Goal: Task Accomplishment & Management: Use online tool/utility

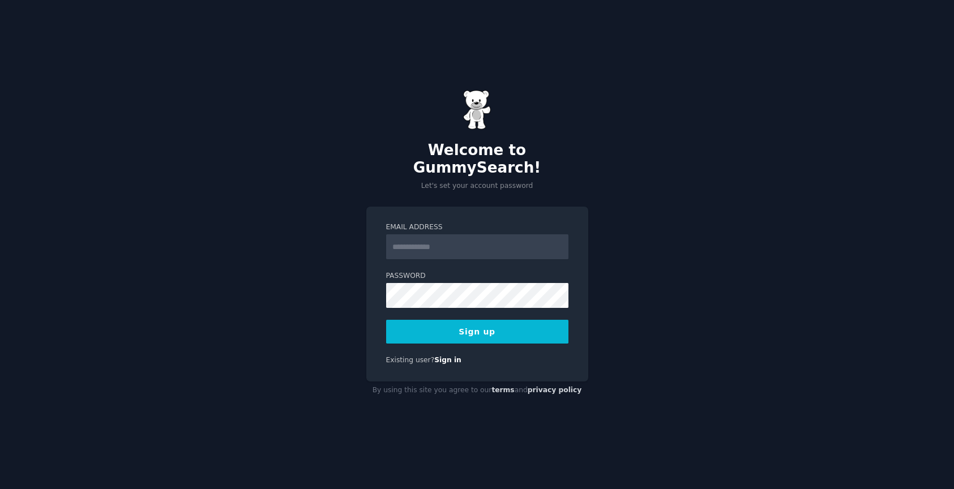
click at [435, 238] on input "Email Address" at bounding box center [477, 246] width 182 height 25
type input "**********"
click at [415, 310] on form "**********" at bounding box center [477, 282] width 182 height 121
click at [493, 324] on button "Sign up" at bounding box center [477, 332] width 182 height 24
click at [492, 320] on button "Sign up" at bounding box center [477, 332] width 182 height 24
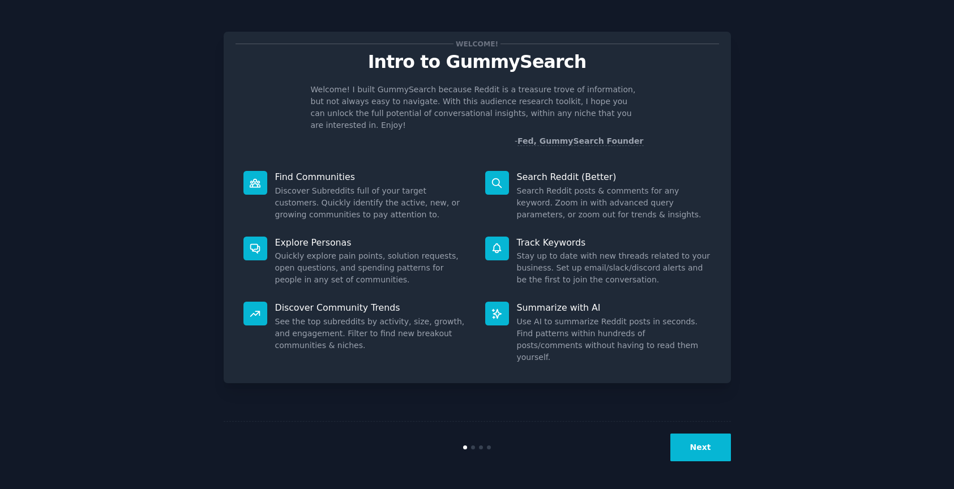
click at [702, 442] on button "Next" at bounding box center [700, 447] width 61 height 28
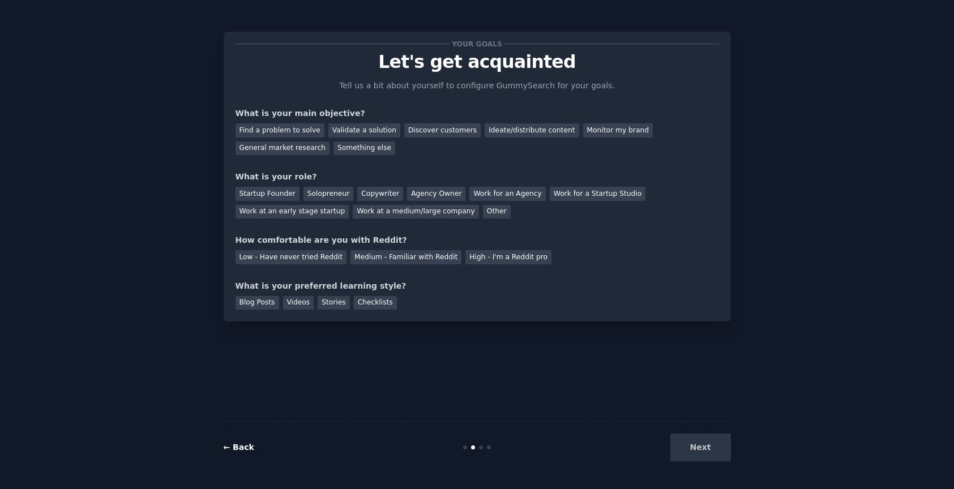
click at [233, 449] on link "← Back" at bounding box center [239, 447] width 31 height 9
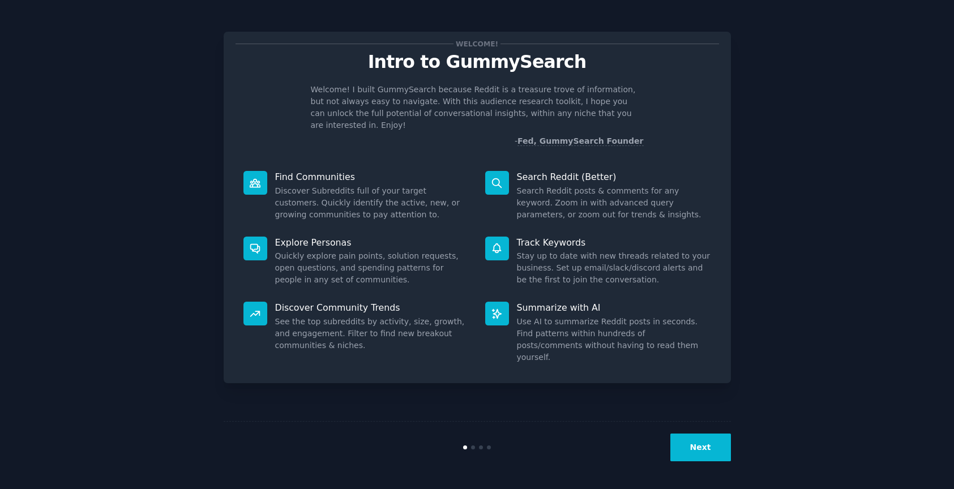
click at [314, 250] on dd "Quickly explore pain points, solution requests, open questions, and spending pa…" at bounding box center [372, 268] width 194 height 36
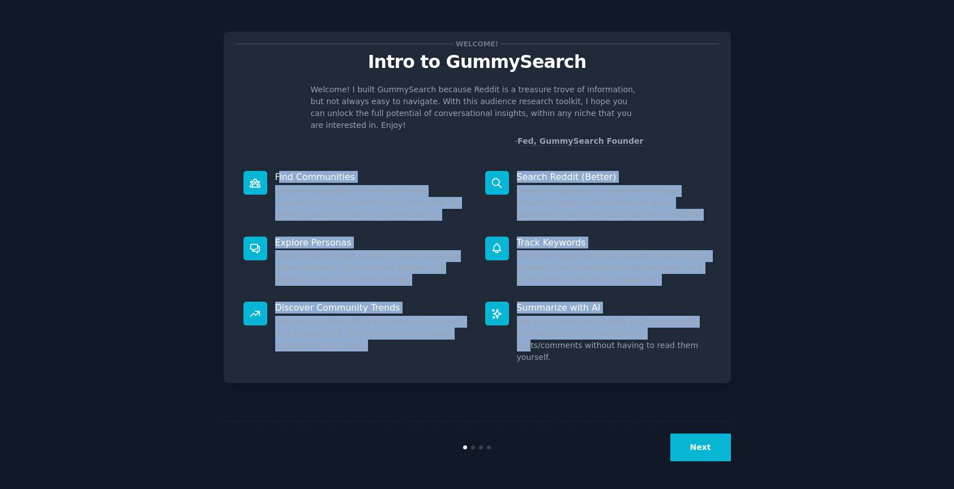
drag, startPoint x: 280, startPoint y: 167, endPoint x: 634, endPoint y: 319, distance: 385.9
click at [633, 318] on div "Find Communities Discover Subreddits full of your target customers. Quickly ide…" at bounding box center [476, 267] width 483 height 208
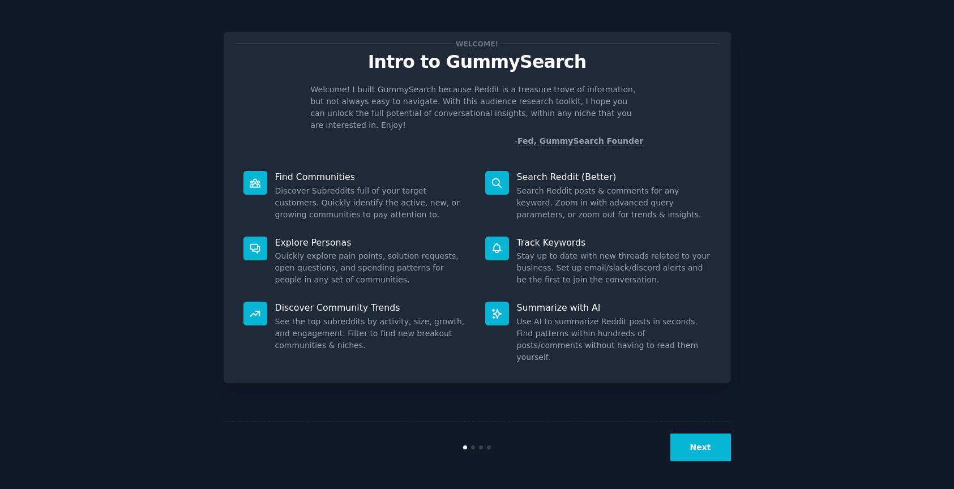
click at [692, 334] on dd "Use AI to summarize Reddit posts in seconds. Find patterns within hundreds of p…" at bounding box center [614, 340] width 194 height 48
click at [718, 452] on button "Next" at bounding box center [700, 447] width 61 height 28
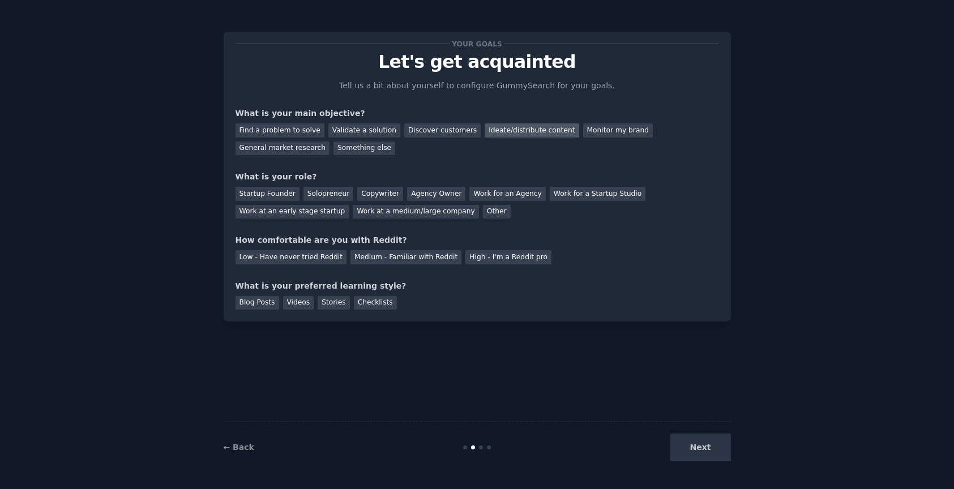
click at [521, 129] on div "Ideate/distribute content" at bounding box center [531, 130] width 94 height 14
click at [278, 147] on div "General market research" at bounding box center [282, 148] width 95 height 14
click at [495, 129] on div "Ideate/distribute content" at bounding box center [531, 130] width 94 height 14
click at [278, 192] on div "Startup Founder" at bounding box center [267, 194] width 64 height 14
click at [325, 260] on div "Low - Have never tried Reddit" at bounding box center [290, 257] width 111 height 14
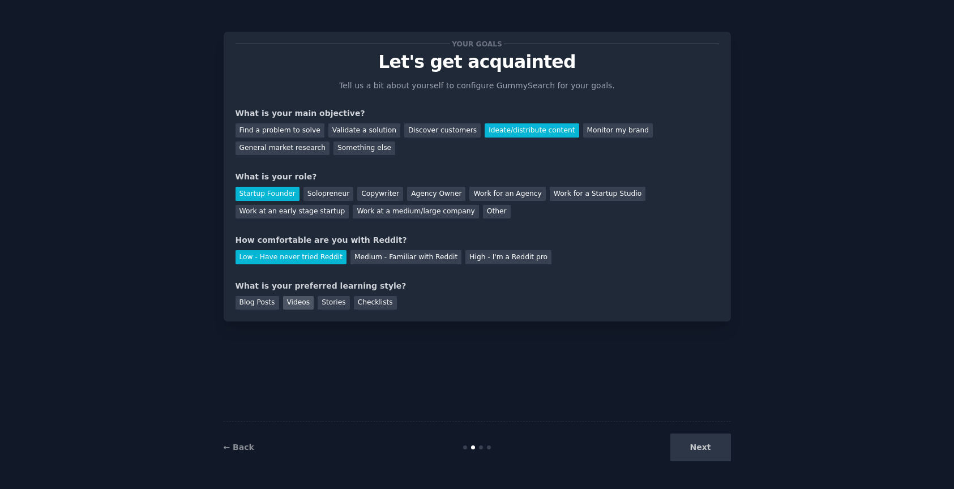
click at [294, 304] on div "Videos" at bounding box center [298, 303] width 31 height 14
click at [706, 444] on button "Next" at bounding box center [700, 447] width 61 height 28
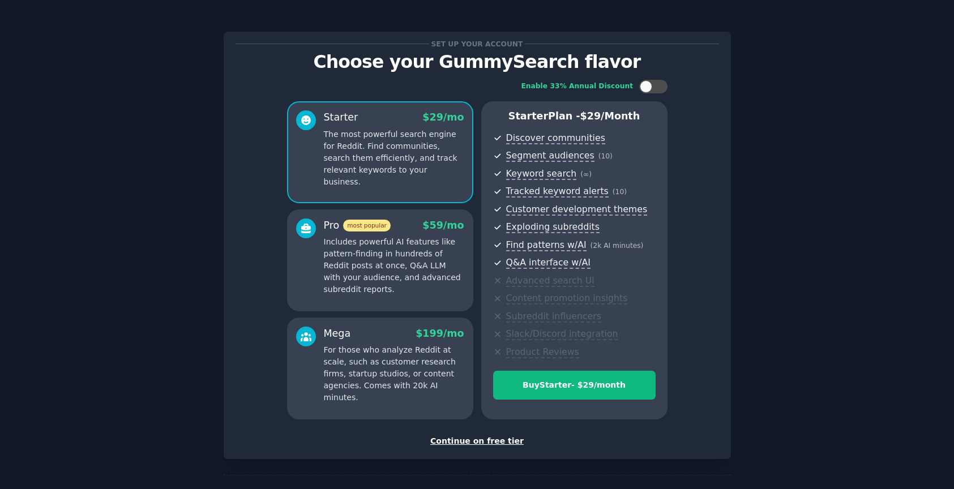
click at [491, 441] on div "Continue on free tier" at bounding box center [476, 441] width 483 height 12
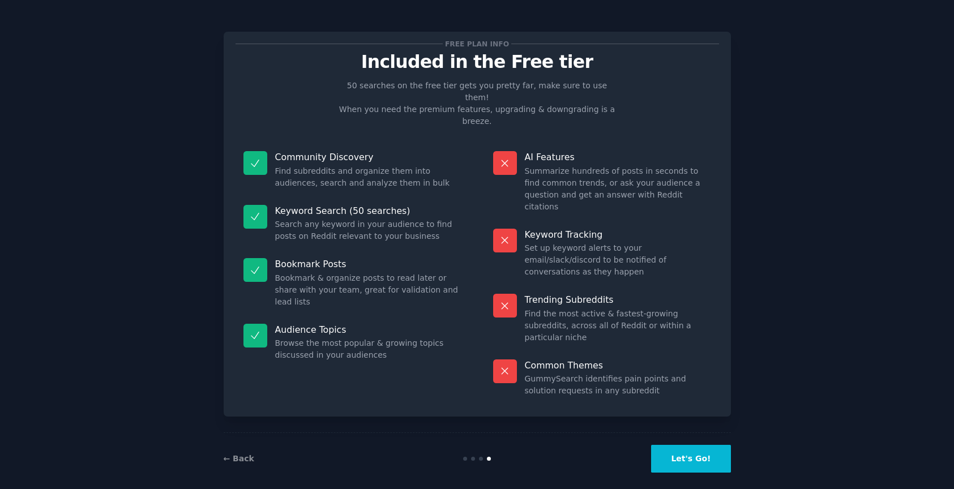
click at [690, 456] on button "Let's Go!" at bounding box center [690, 459] width 79 height 28
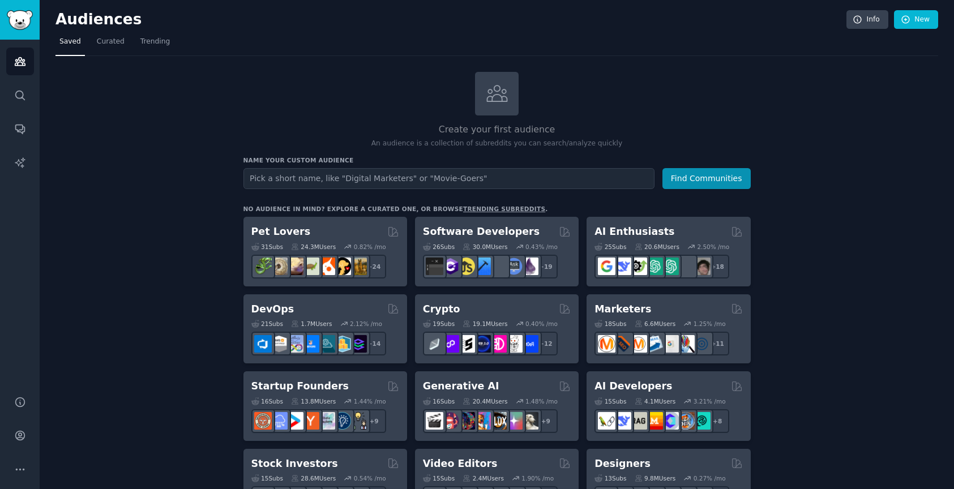
click at [492, 173] on input "text" at bounding box center [448, 178] width 411 height 21
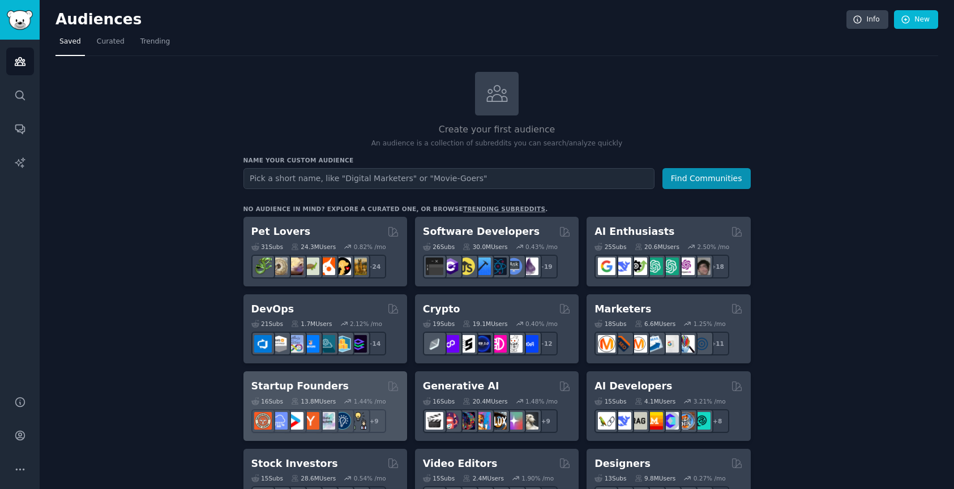
click at [340, 385] on div "Startup Founders" at bounding box center [325, 386] width 148 height 14
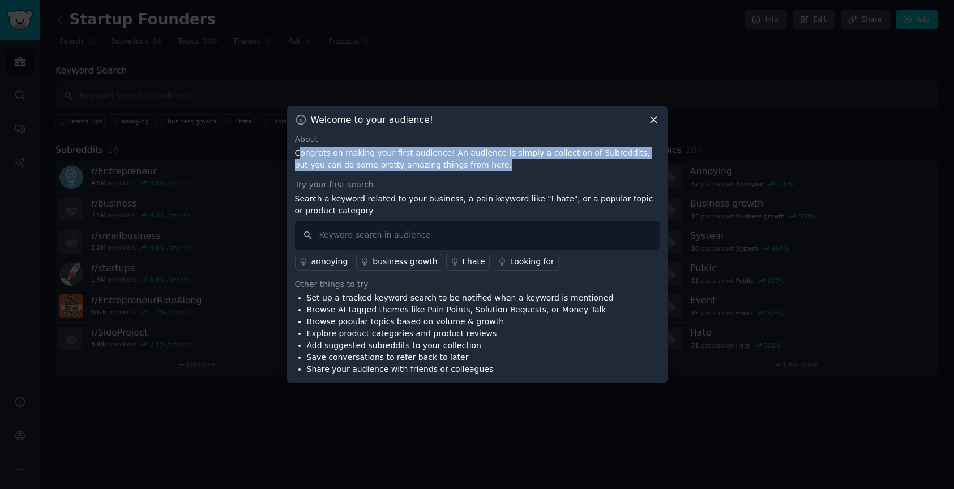
drag, startPoint x: 320, startPoint y: 151, endPoint x: 532, endPoint y: 169, distance: 213.5
click at [532, 169] on p "Congrats on making your first audience! An audience is simply a collection of S…" at bounding box center [477, 159] width 364 height 24
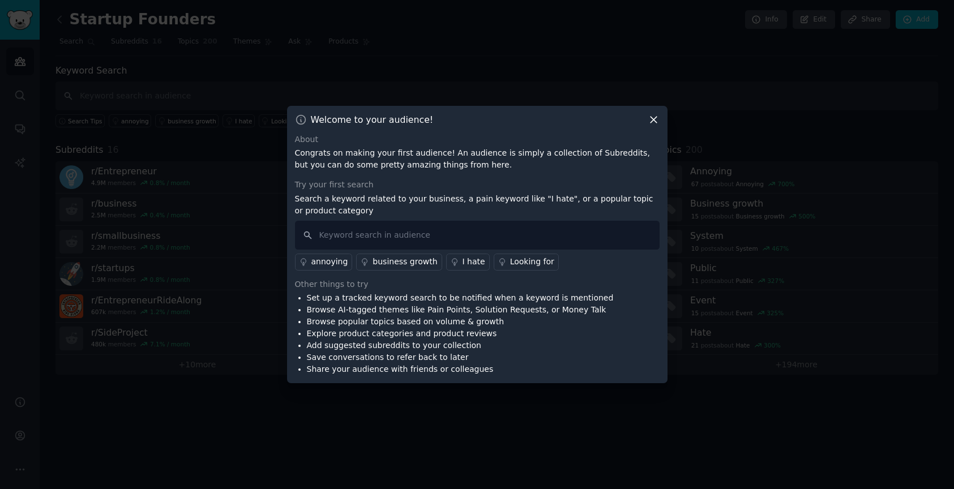
click at [531, 174] on div "About Congrats on making your first audience! An audience is simply a collectio…" at bounding box center [477, 255] width 364 height 242
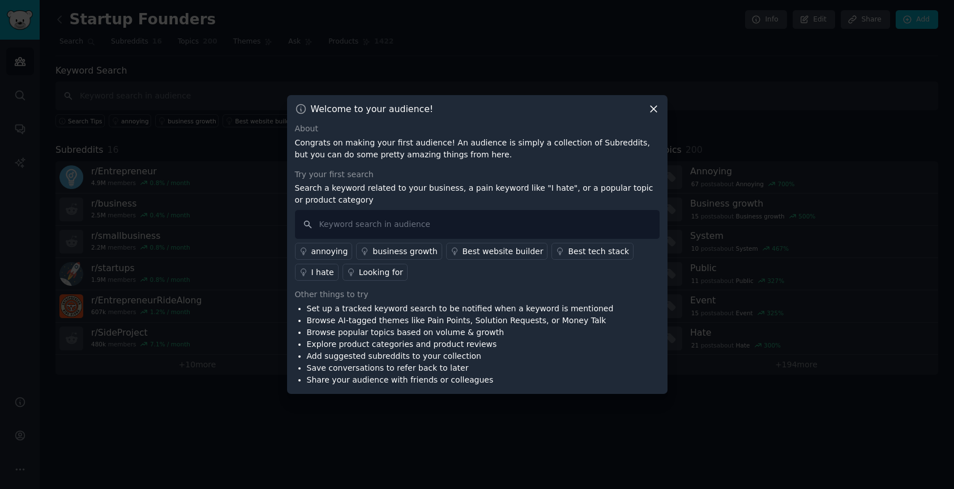
click at [592, 255] on div "Best tech stack" at bounding box center [598, 252] width 61 height 12
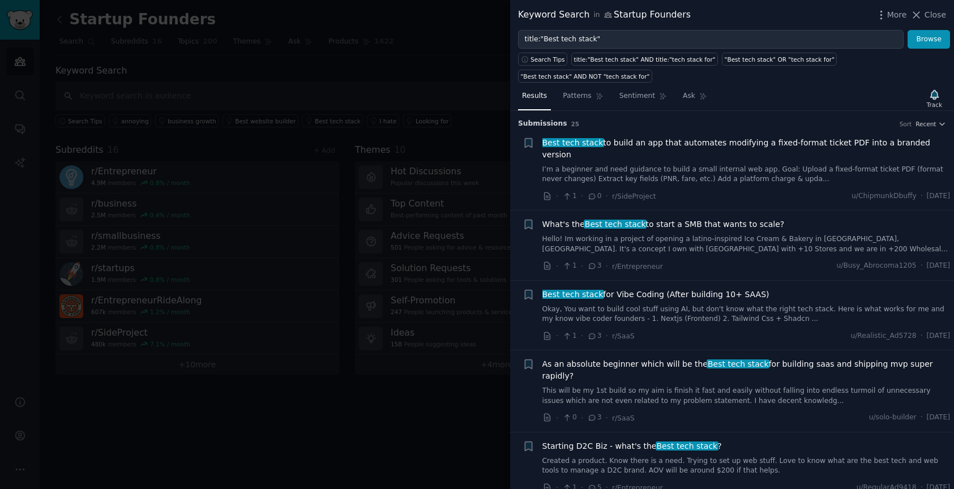
click at [426, 80] on div at bounding box center [477, 244] width 954 height 489
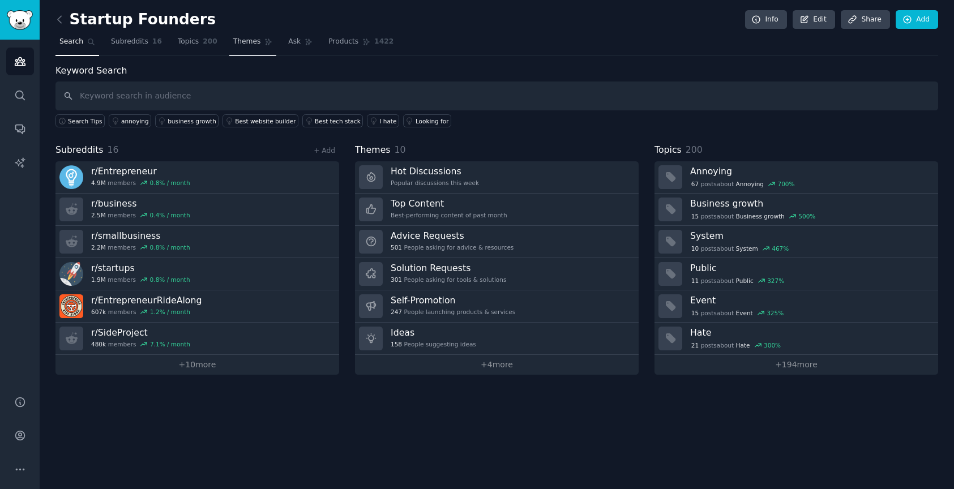
click at [250, 42] on span "Themes" at bounding box center [247, 42] width 28 height 10
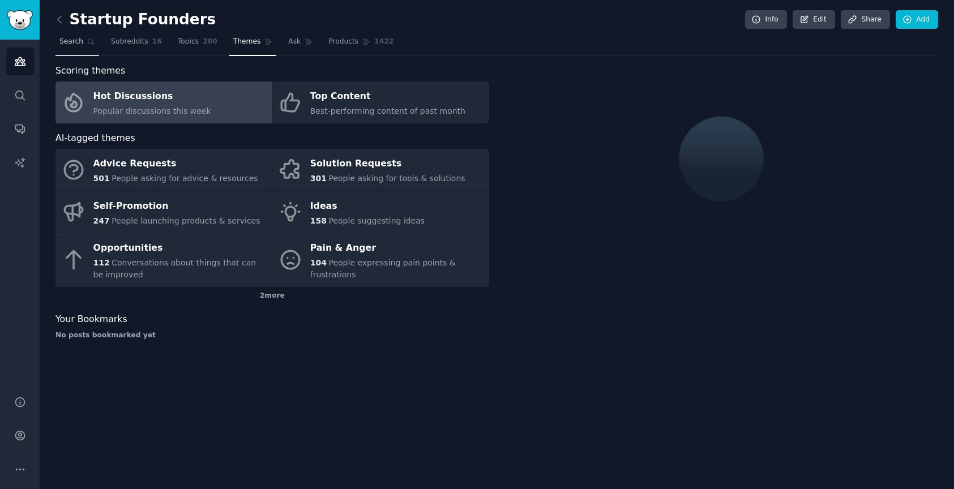
click at [74, 52] on link "Search" at bounding box center [77, 44] width 44 height 23
